Goal: Information Seeking & Learning: Find specific page/section

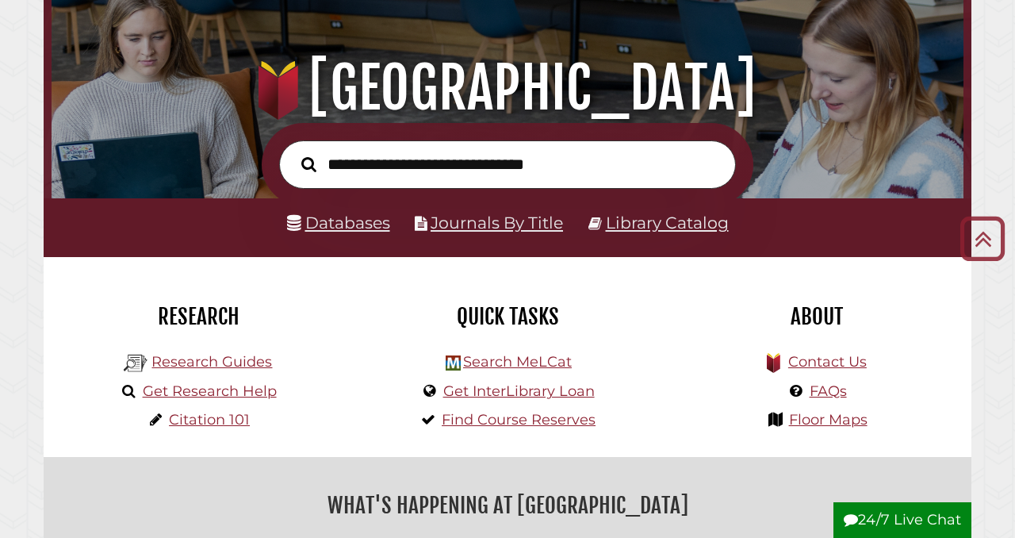
scroll to position [117, 0]
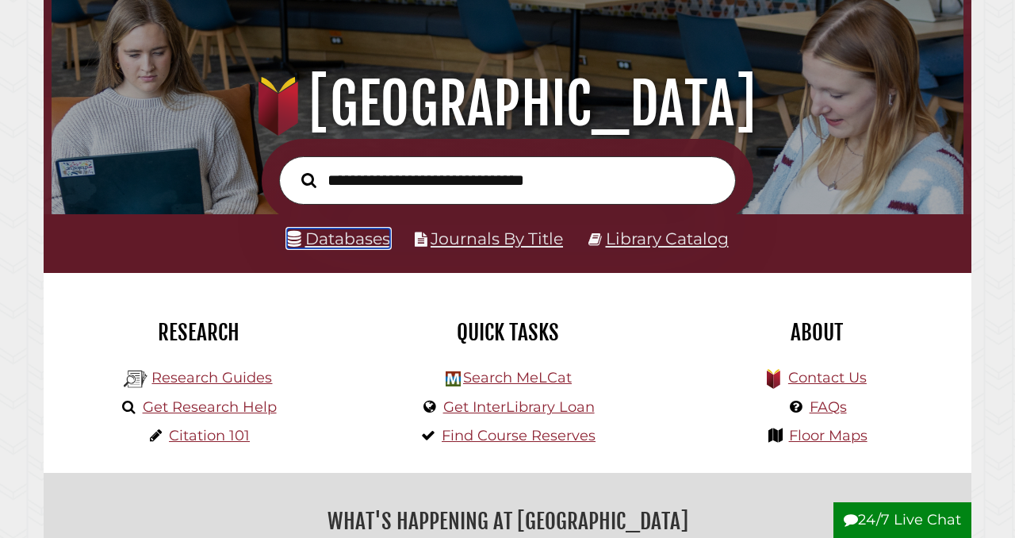
click at [349, 240] on link "Databases" at bounding box center [338, 238] width 103 height 20
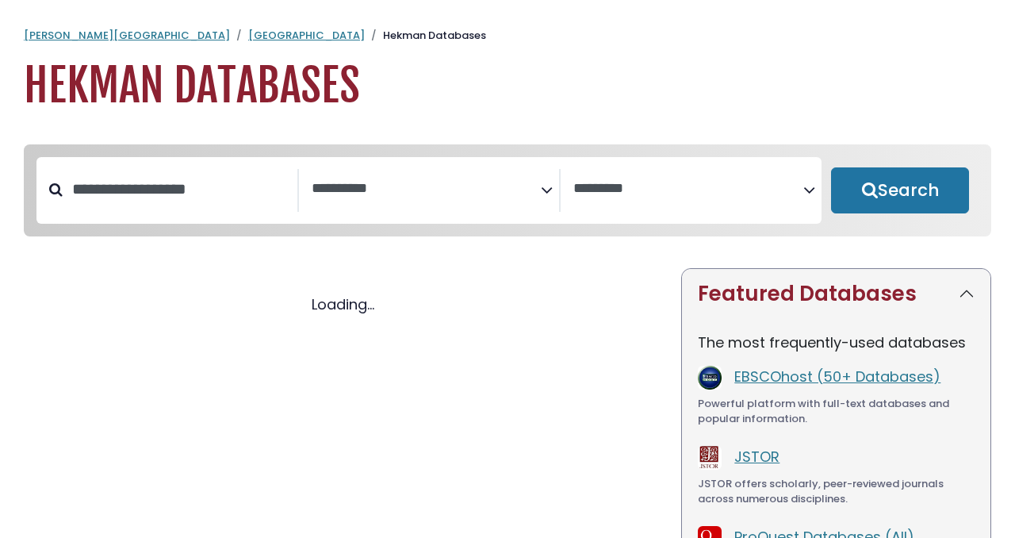
select select "Database Subject Filter"
select select "Database Vendors Filter"
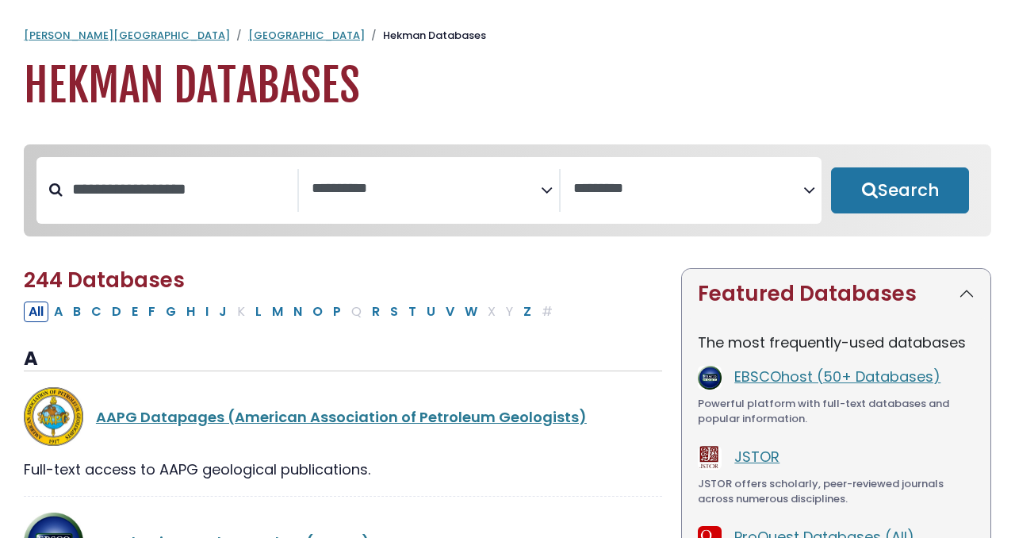
select select "Database Subject Filter"
select select "Database Vendors Filter"
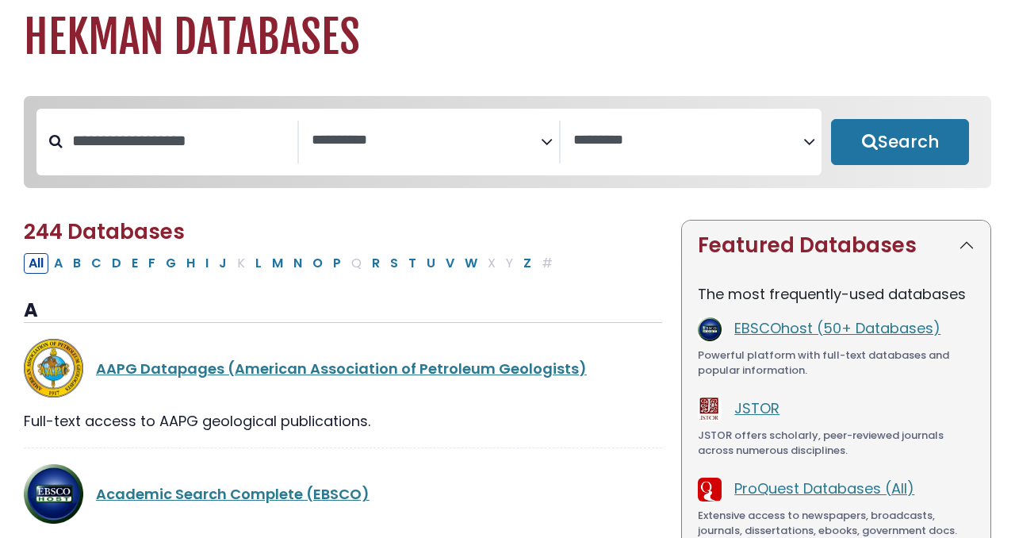
click at [507, 163] on div "**********" at bounding box center [430, 142] width 262 height 43
click at [552, 140] on icon "Search filters" at bounding box center [547, 139] width 12 height 24
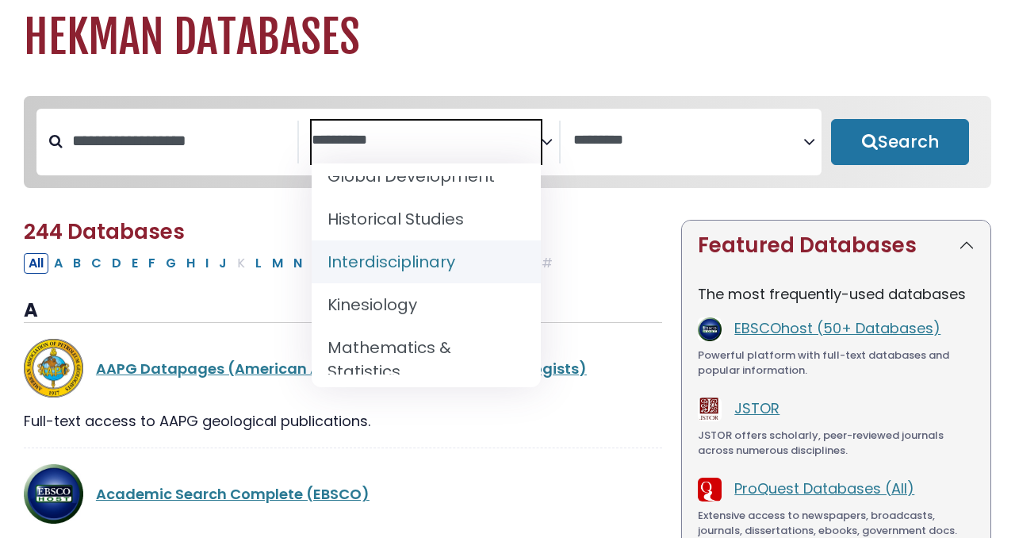
scroll to position [1002, 0]
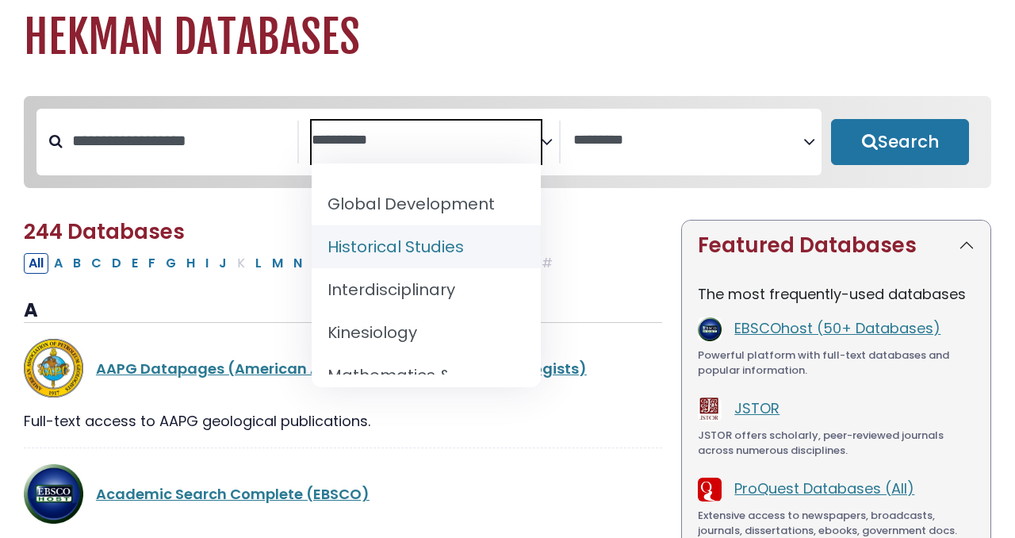
select select "*****"
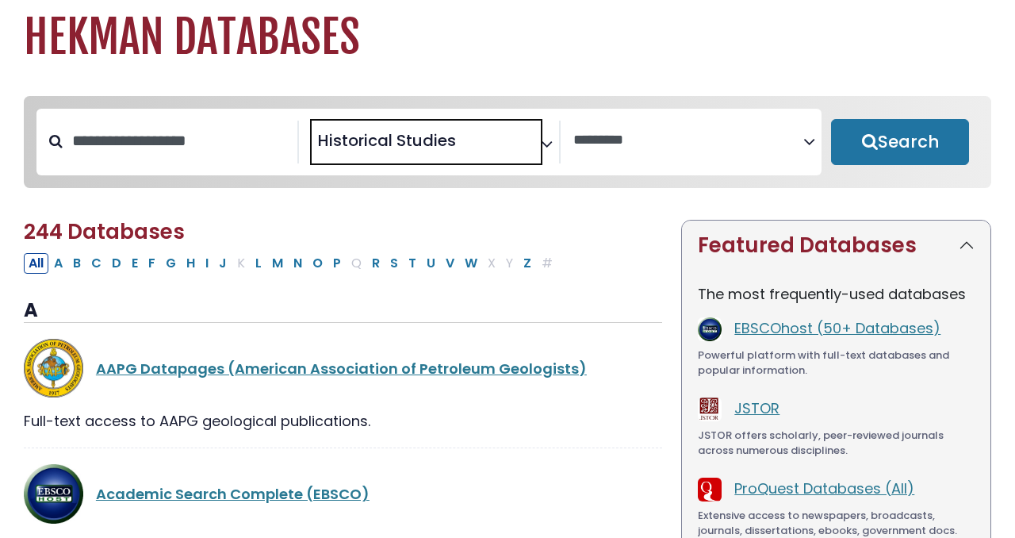
scroll to position [476, 0]
click at [540, 144] on span "× Historical Studies" at bounding box center [427, 142] width 230 height 43
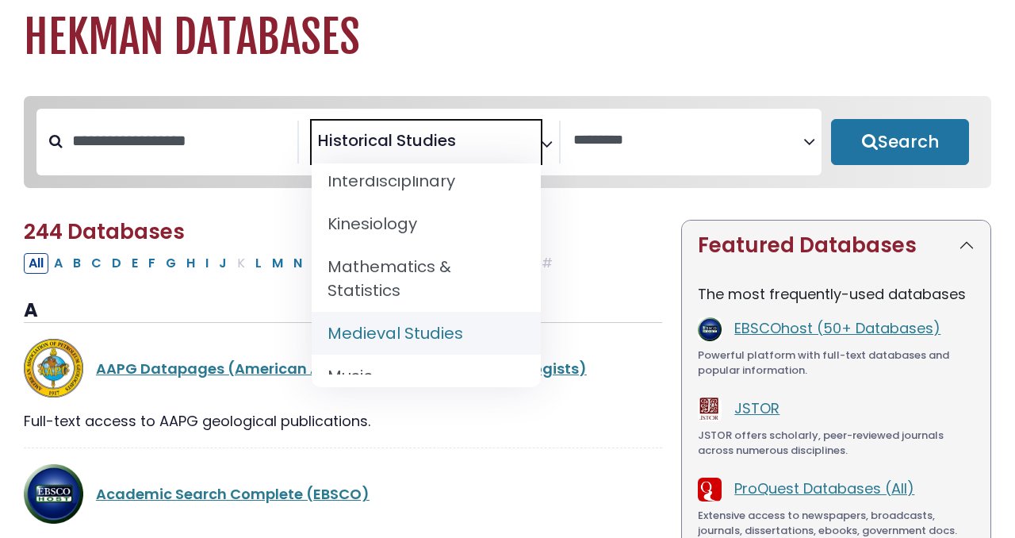
scroll to position [1051, 0]
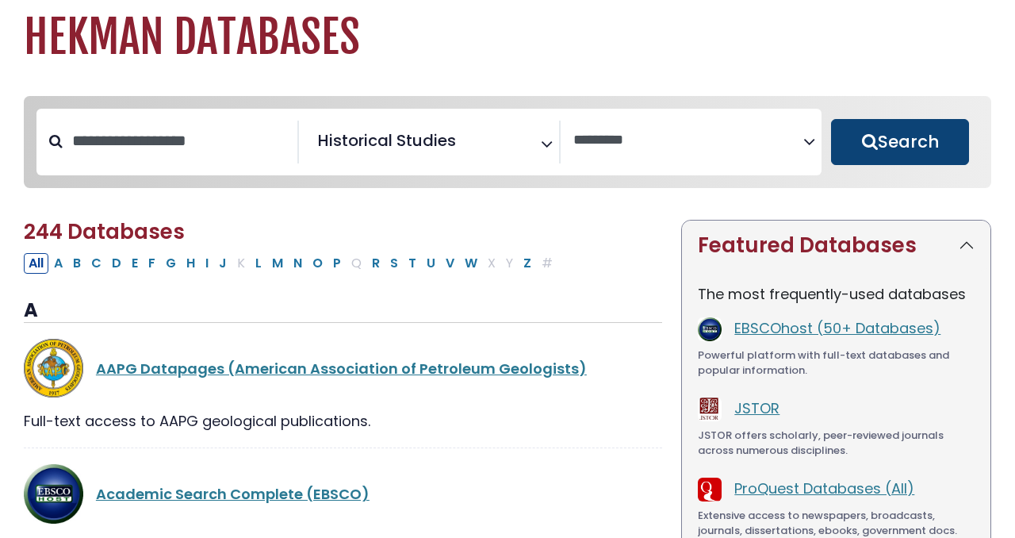
click at [863, 149] on button "Search" at bounding box center [900, 142] width 138 height 46
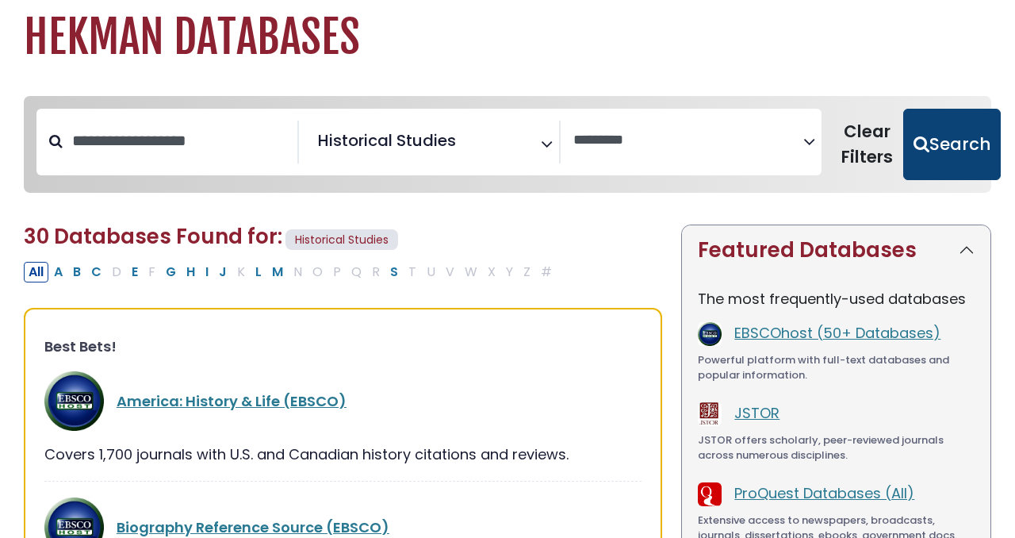
select select "Database Vendors Filter"
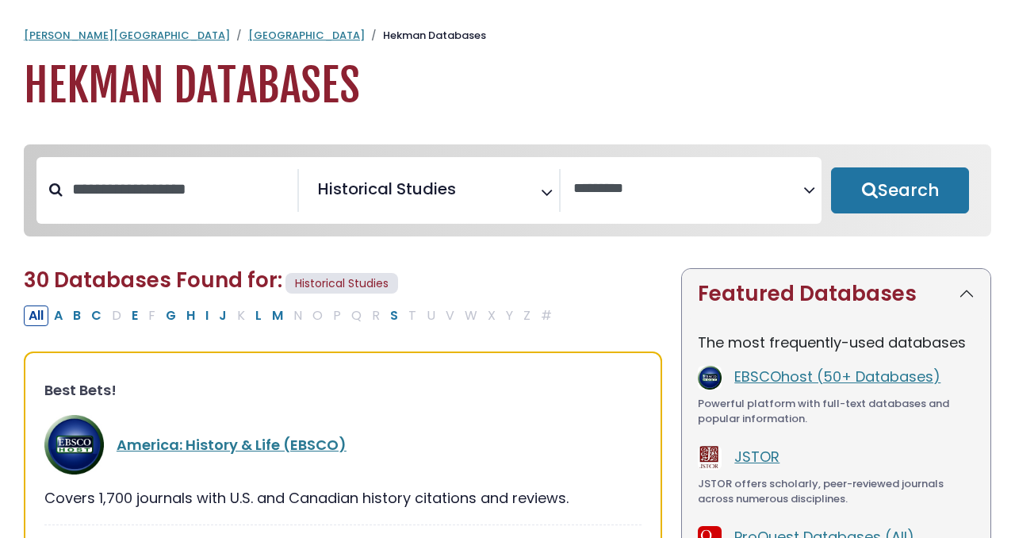
scroll to position [35, 0]
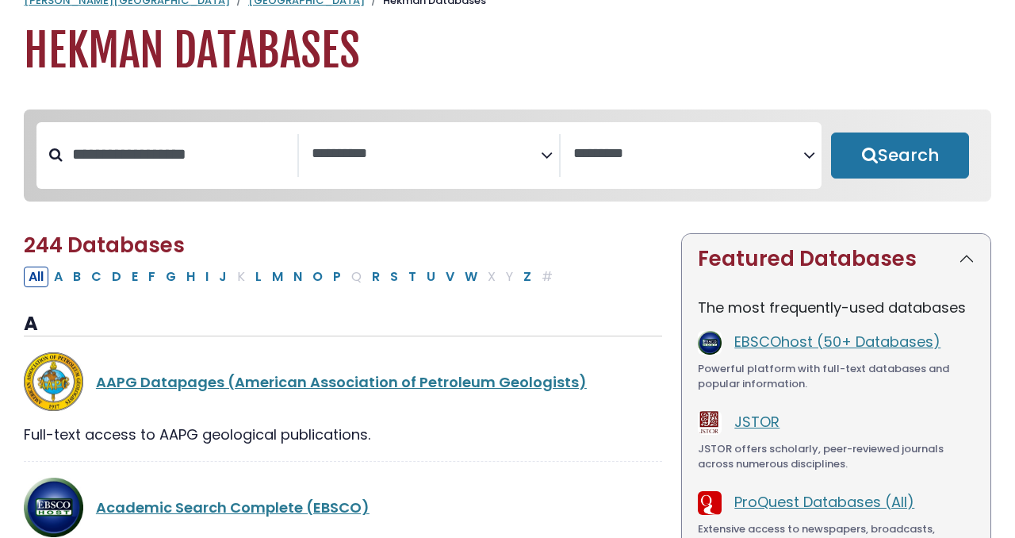
select select "Database Subject Filter"
select select "Database Vendors Filter"
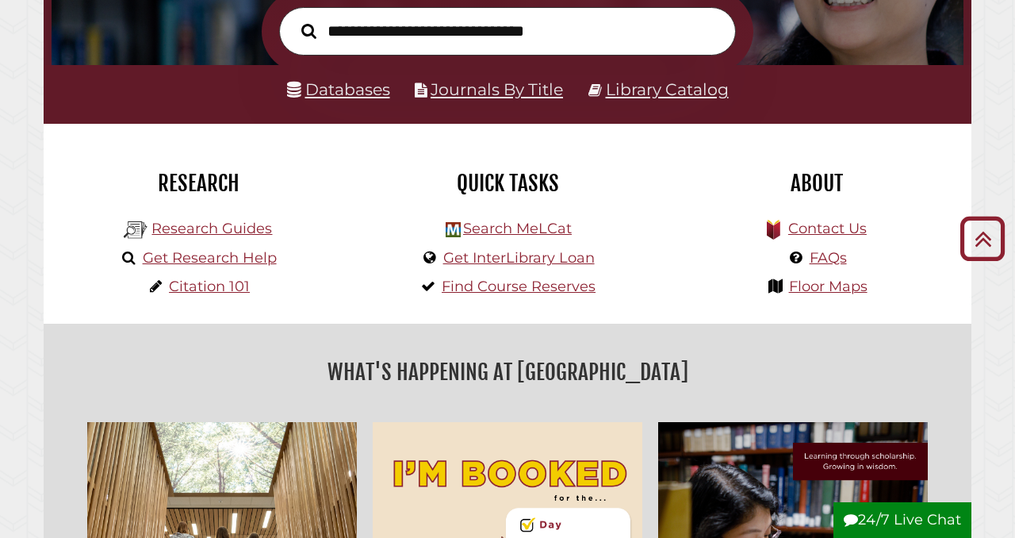
scroll to position [239, 0]
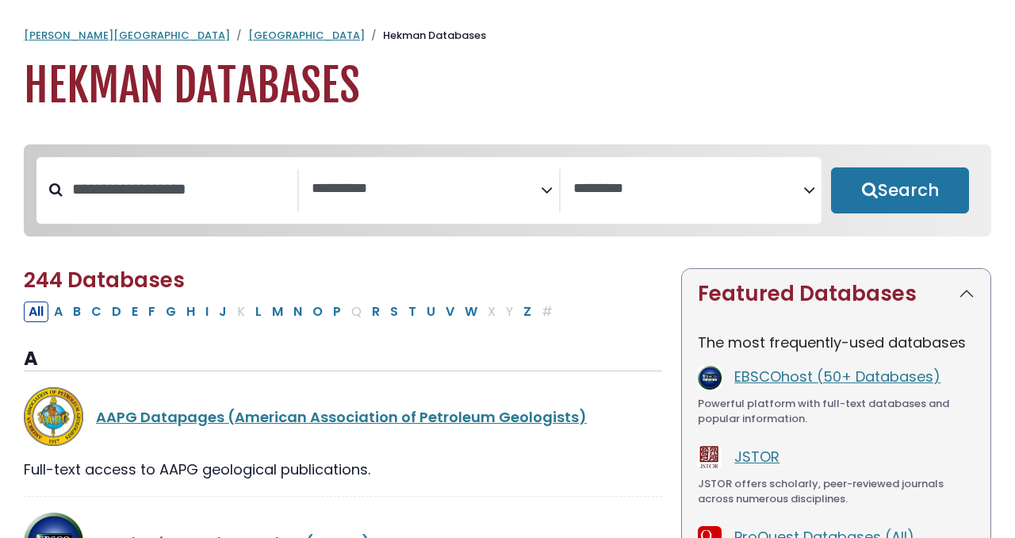
select select "Database Subject Filter"
select select "Database Vendors Filter"
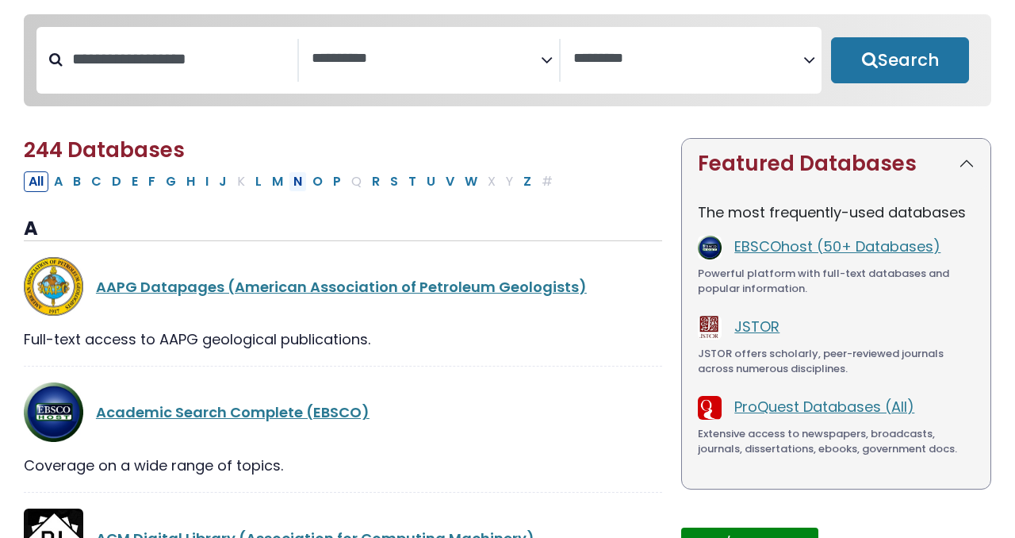
scroll to position [130, 0]
click at [293, 182] on button "N" at bounding box center [298, 181] width 18 height 21
select select "Database Subject Filter"
select select "Database Vendors Filter"
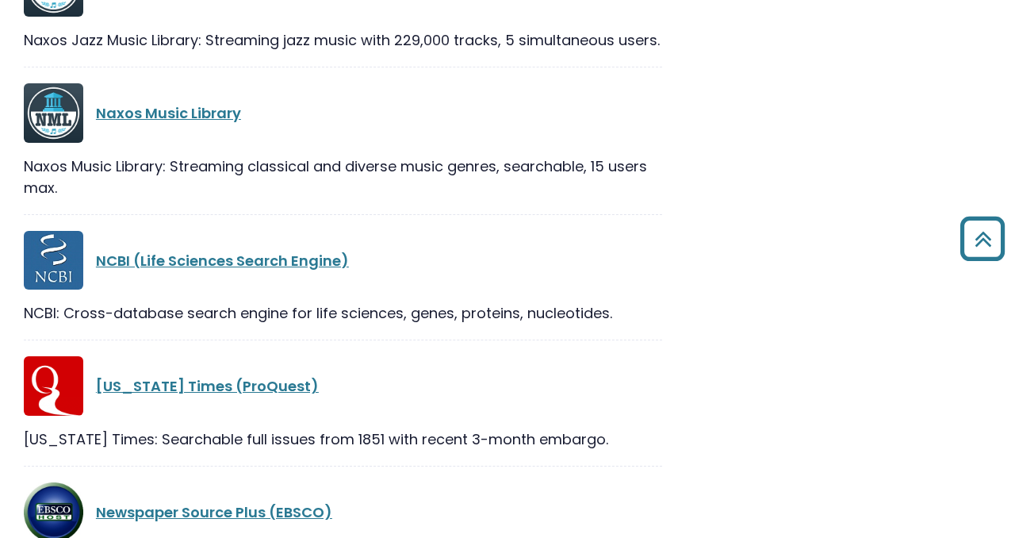
scroll to position [1455, 0]
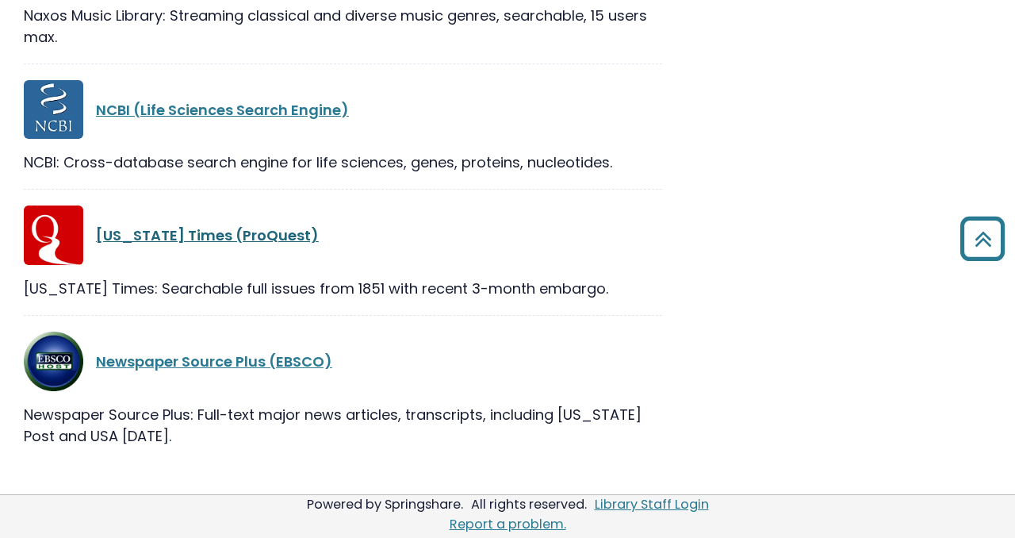
click at [186, 233] on link "[US_STATE] Times (ProQuest)" at bounding box center [207, 235] width 223 height 20
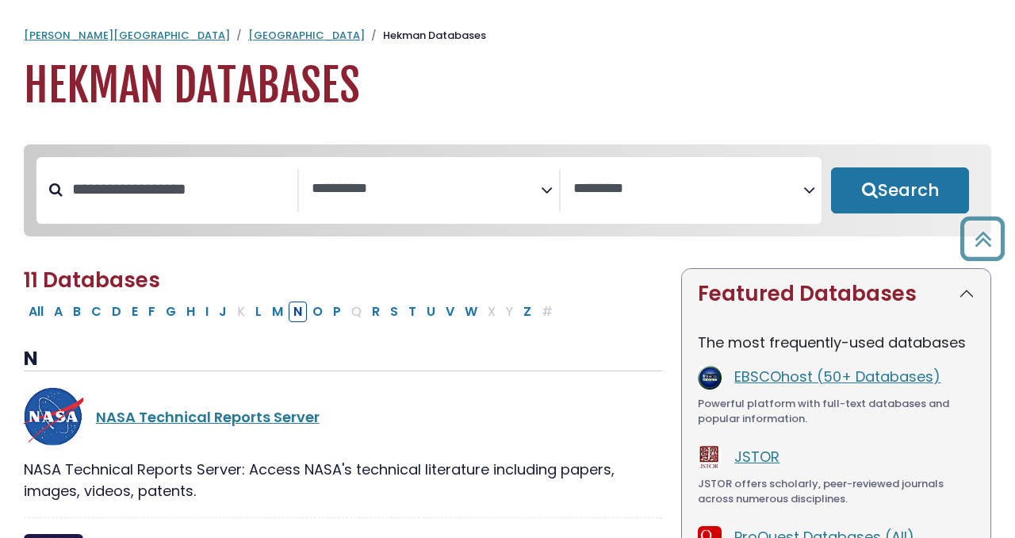
select select "Database Subject Filter"
select select "Database Vendors Filter"
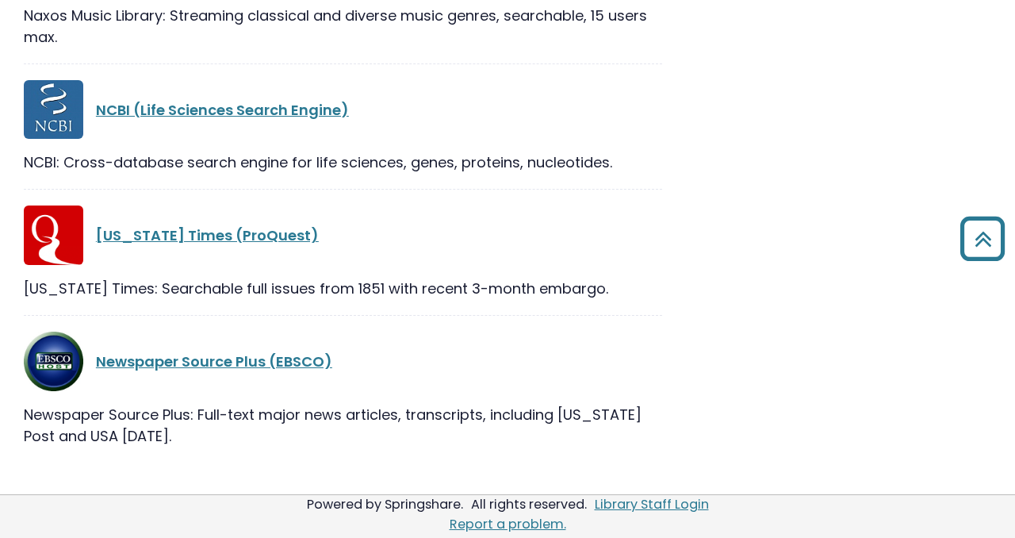
scroll to position [1455, 0]
click at [63, 266] on div "[US_STATE] Times (ProQuest) [US_STATE] Times: Searchable full issues from 1851 …" at bounding box center [343, 260] width 638 height 110
click at [63, 236] on img at bounding box center [53, 234] width 59 height 59
click at [186, 234] on link "[US_STATE] Times (ProQuest)" at bounding box center [207, 235] width 223 height 20
